Goal: Check status: Check status

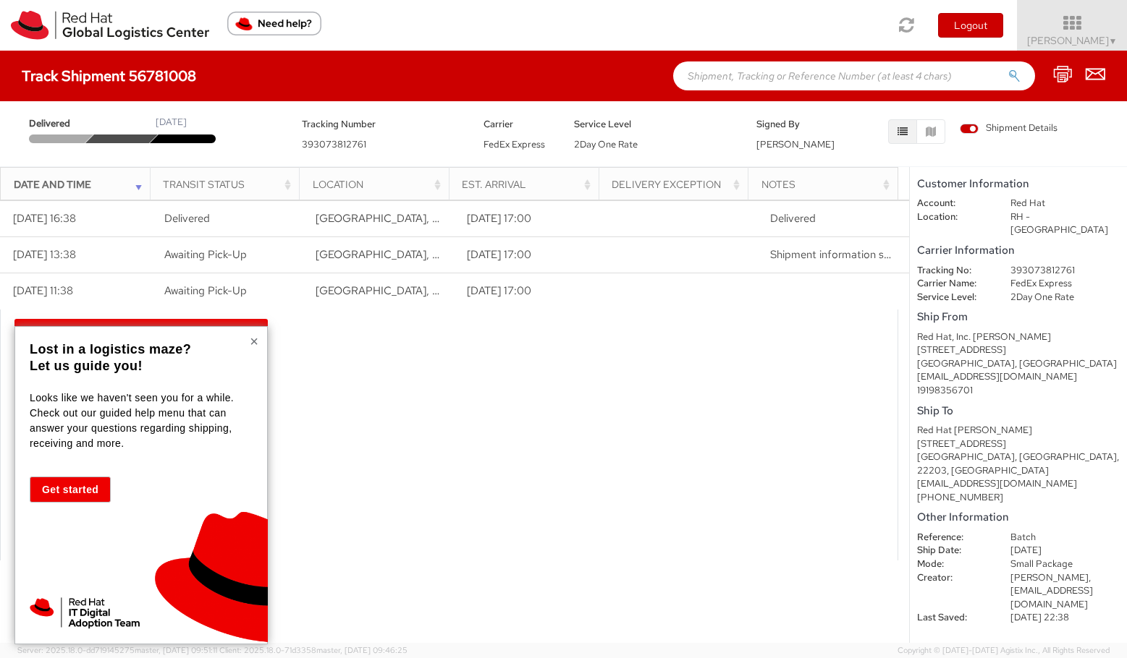
click at [257, 344] on button "×" at bounding box center [254, 341] width 9 height 14
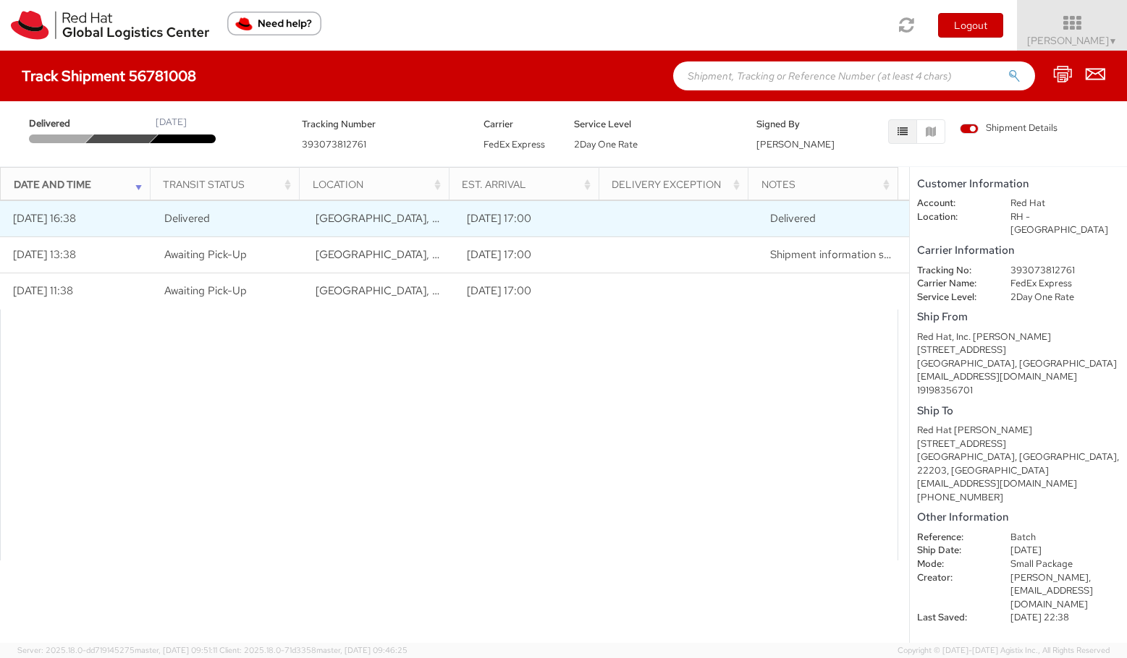
click at [82, 221] on td "[DATE] 16:38" at bounding box center [75, 219] width 151 height 36
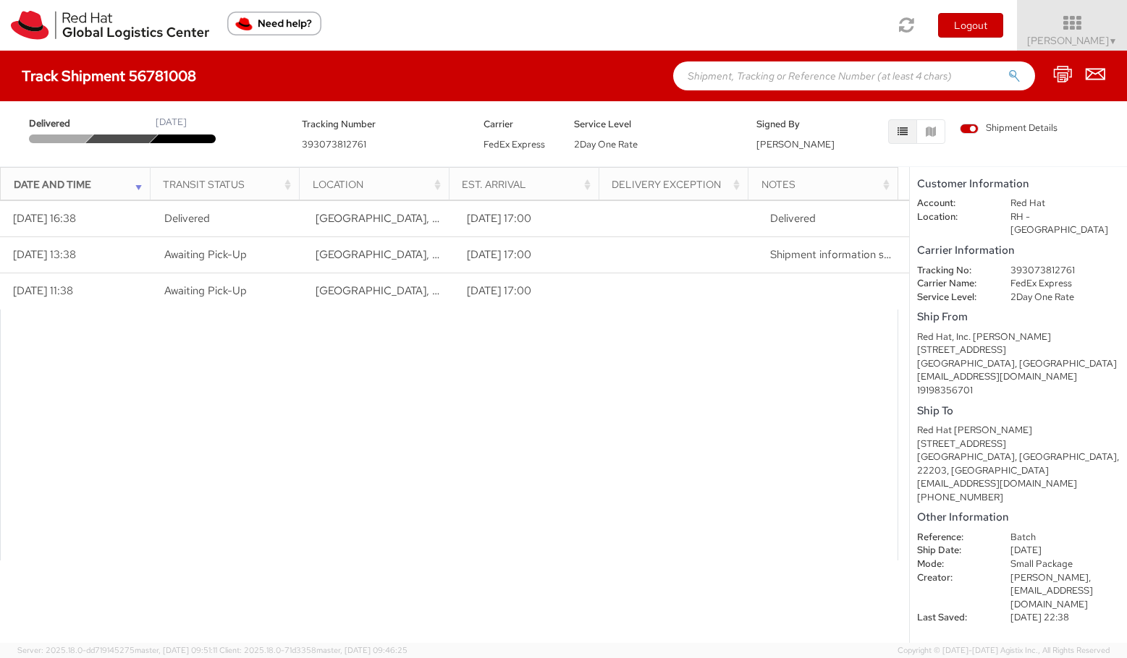
click at [973, 130] on span "Shipment Details" at bounding box center [1008, 129] width 98 height 14
click at [0, 0] on input "Shipment Details" at bounding box center [0, 0] width 0 height 0
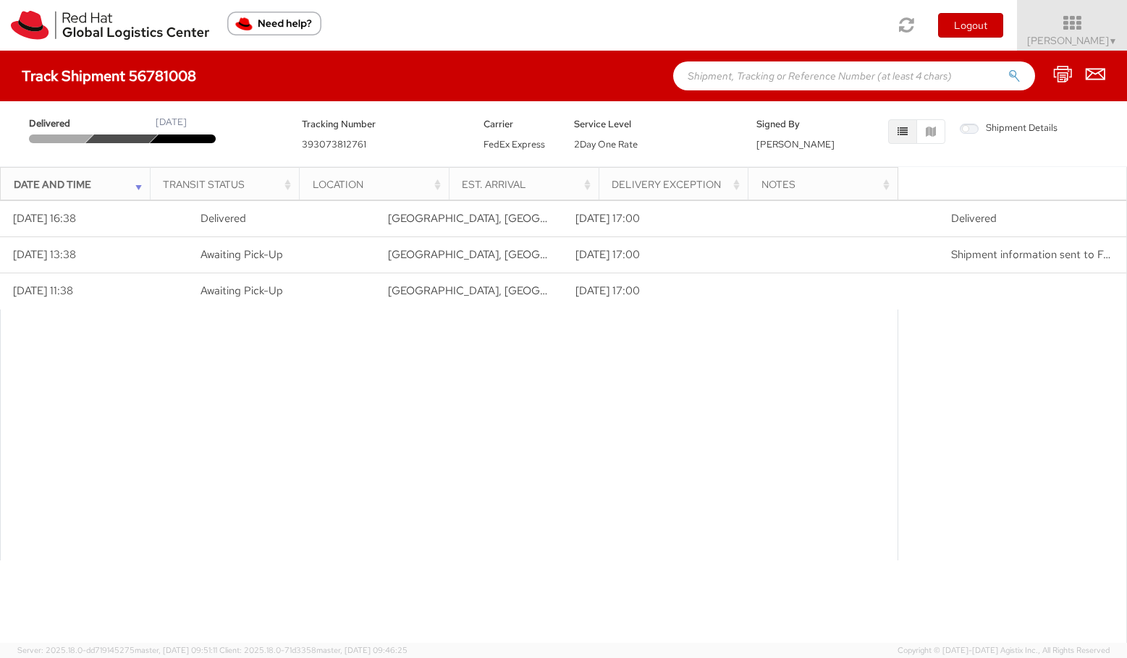
click at [973, 130] on span "Shipment Details" at bounding box center [1008, 129] width 98 height 14
click at [0, 0] on input "Shipment Details" at bounding box center [0, 0] width 0 height 0
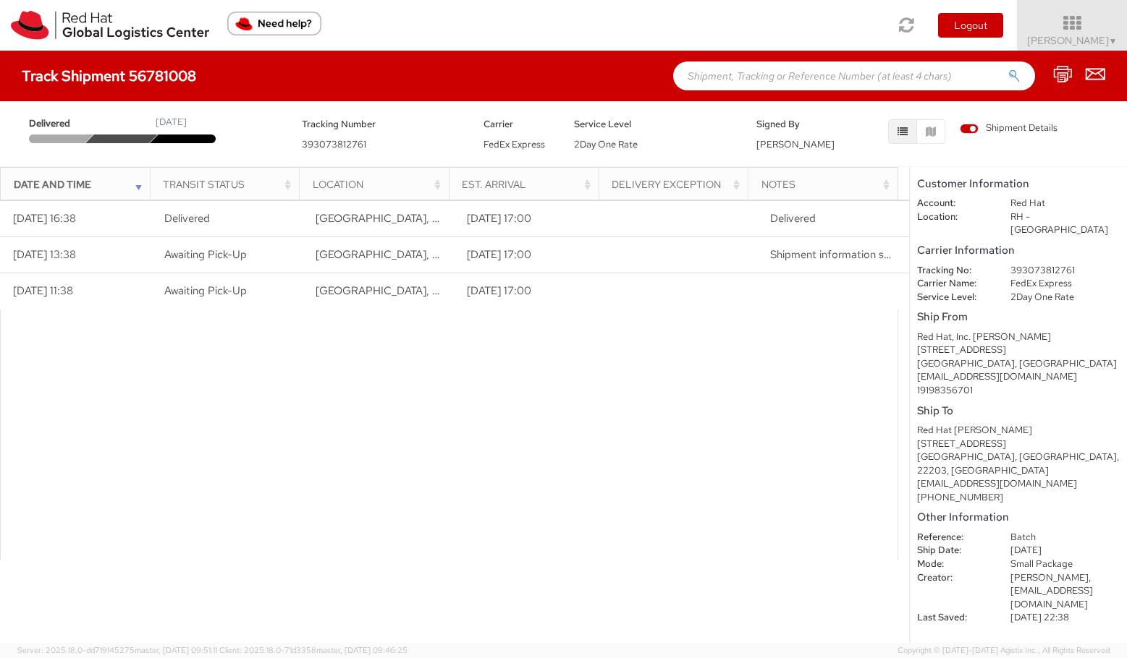
click at [111, 76] on h4 "Track Shipment 56781008" at bounding box center [109, 76] width 174 height 16
click at [333, 139] on span "393073812761" at bounding box center [334, 144] width 64 height 12
